Goal: Task Accomplishment & Management: Complete application form

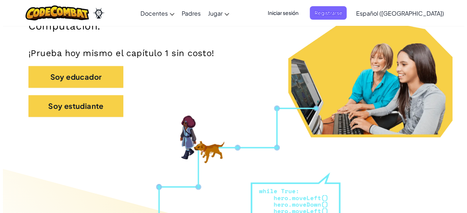
scroll to position [153, 0]
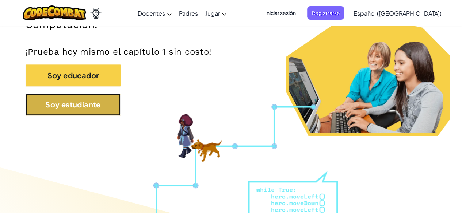
click at [51, 102] on button "Soy estudiante" at bounding box center [73, 105] width 95 height 22
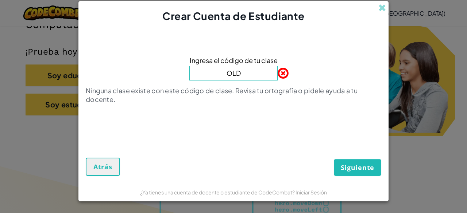
type input "OldBoatArm"
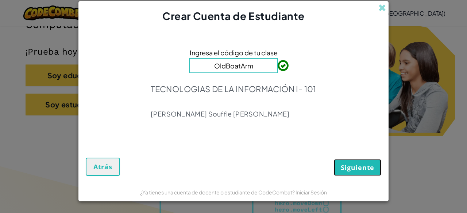
click at [356, 164] on span "Siguiente" at bounding box center [358, 167] width 34 height 9
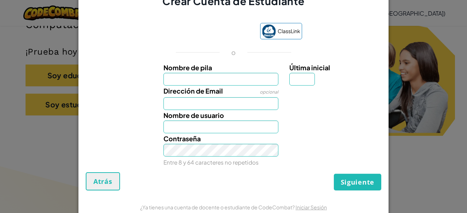
click at [193, 77] on input "Nombre de pila" at bounding box center [220, 79] width 115 height 13
type input "[PERSON_NAME]"
type input "M"
type input "[EMAIL_ADDRESS][DOMAIN_NAME]"
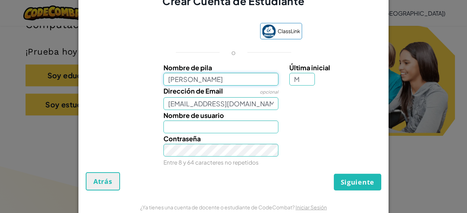
type input "LukasM"
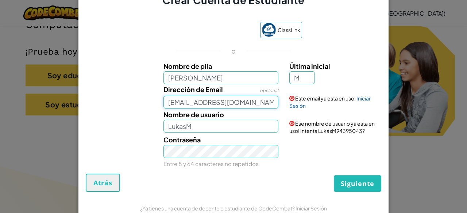
drag, startPoint x: 269, startPoint y: 102, endPoint x: 144, endPoint y: 103, distance: 124.1
click at [144, 103] on div "Dirección de Email opcional [EMAIL_ADDRESS][DOMAIN_NAME] Este email ya esta en …" at bounding box center [233, 96] width 303 height 25
type input "a"
type input "[EMAIL_ADDRESS][DOMAIN_NAME]"
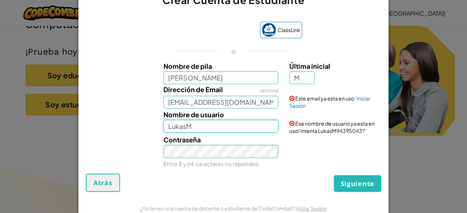
click at [209, 130] on input "LukasM" at bounding box center [220, 126] width 115 height 13
click at [205, 127] on input "LukasM" at bounding box center [220, 126] width 115 height 13
type input "Lukas2010"
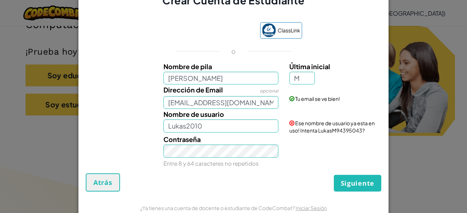
click at [310, 151] on div "Contraseña Entre 8 y 64 caracteres no repetidos" at bounding box center [233, 151] width 303 height 34
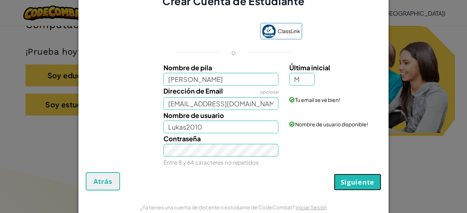
click at [361, 183] on span "Siguiente" at bounding box center [358, 182] width 34 height 9
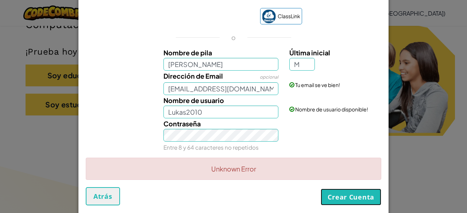
click at [343, 197] on button "Crear Cuenta" at bounding box center [351, 197] width 61 height 17
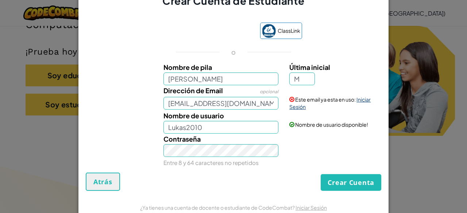
click at [366, 98] on link "Iniciar Sesión" at bounding box center [329, 103] width 81 height 14
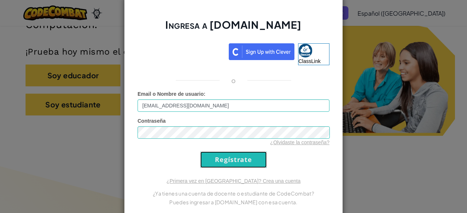
click at [224, 159] on input "Regístrate" at bounding box center [233, 160] width 66 height 16
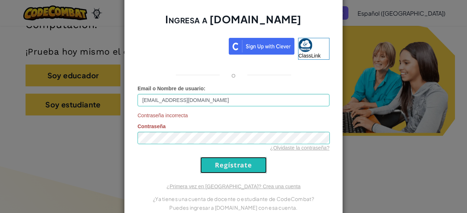
click at [224, 159] on input "Regístrate" at bounding box center [233, 165] width 66 height 16
click at [309, 177] on div "Ingresa a [DOMAIN_NAME] ClassLink o Email o Nombre de usuario : [EMAIL_ADDRESS]…" at bounding box center [233, 107] width 219 height 234
click at [250, 163] on input "Regístrate" at bounding box center [233, 165] width 66 height 16
click at [309, 160] on form "Email o Nombre de usuario : [EMAIL_ADDRESS][DOMAIN_NAME] Contraseña incorrecta …" at bounding box center [234, 129] width 192 height 89
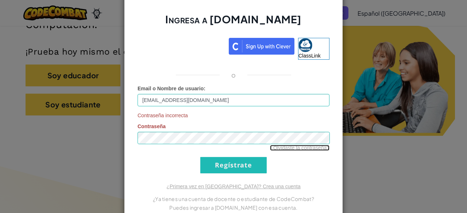
click at [293, 147] on link "¿Olvidaste la contraseña?" at bounding box center [299, 148] width 59 height 6
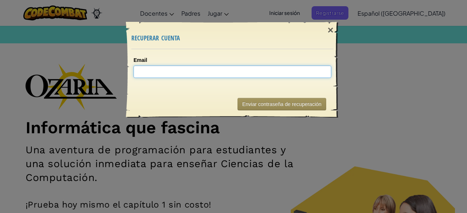
type input "A"
